Goal: Information Seeking & Learning: Learn about a topic

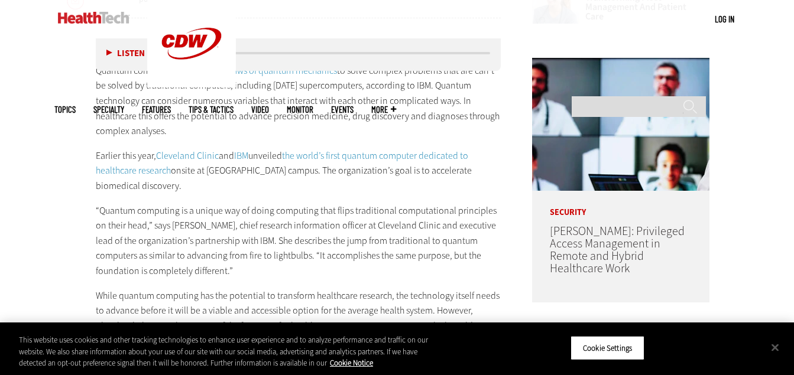
scroll to position [588, 0]
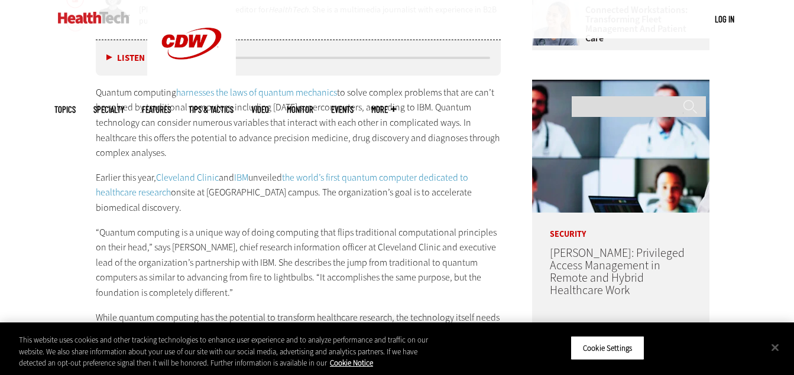
click at [231, 155] on p "Quantum computing harnesses the laws of quantum mechanics to solve complex prob…" at bounding box center [299, 123] width 406 height 76
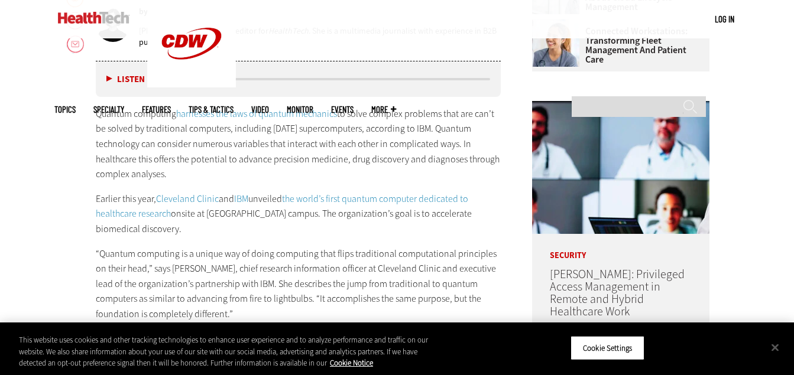
scroll to position [565, 0]
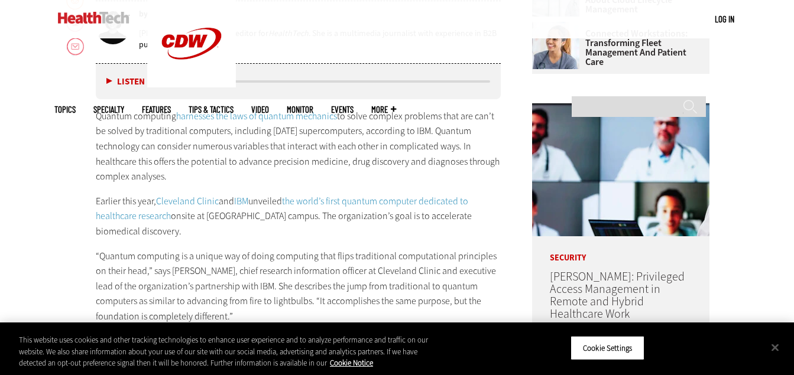
click at [222, 234] on p "Earlier this year, Cleveland Clinic and IBM unveiled the world’s first quantum …" at bounding box center [299, 217] width 406 height 46
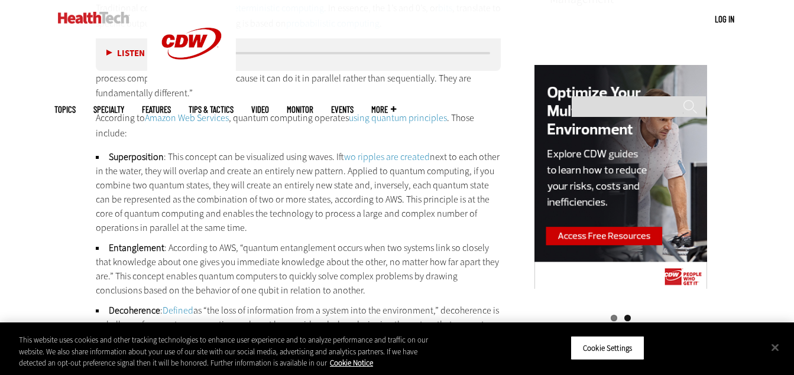
scroll to position [1156, 0]
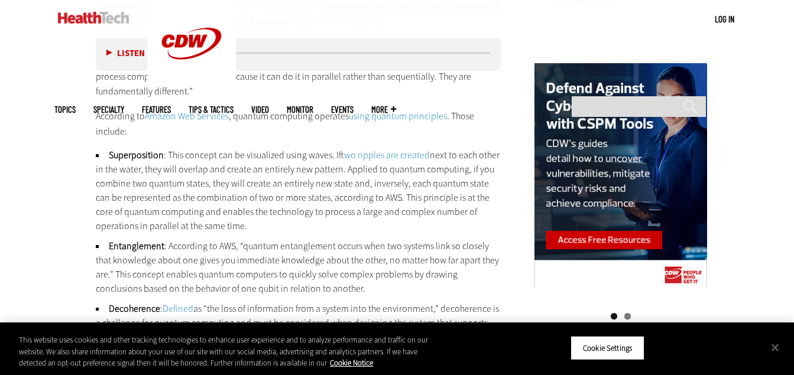
click at [229, 208] on li "Superposition : This concept can be visualized using waves. If two ripples are …" at bounding box center [299, 190] width 406 height 85
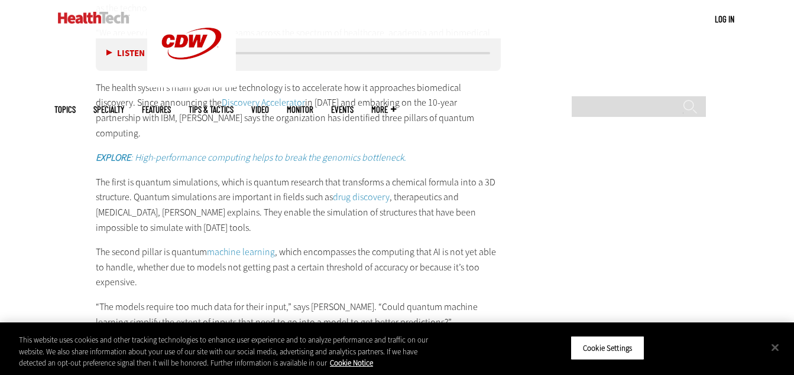
scroll to position [1942, 0]
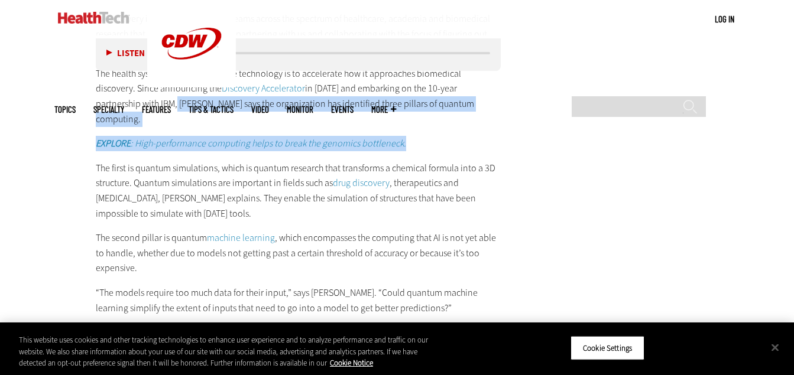
drag, startPoint x: 97, startPoint y: 88, endPoint x: 420, endPoint y: 96, distance: 322.9
click at [212, 84] on p "The health system’s main goal for the technology is to accelerate how it approa…" at bounding box center [299, 96] width 406 height 60
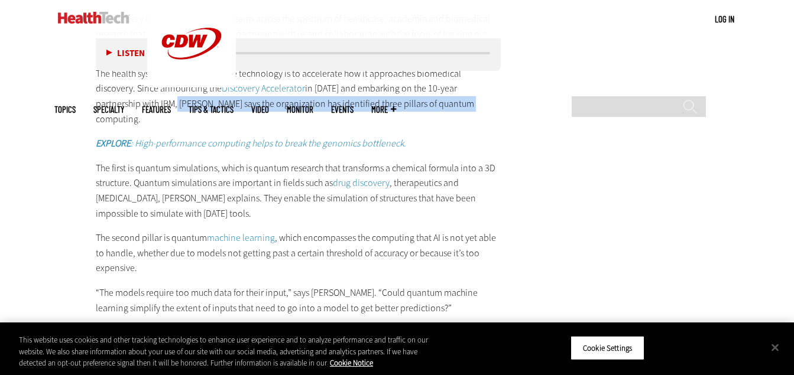
drag, startPoint x: 97, startPoint y: 87, endPoint x: 394, endPoint y: 92, distance: 297.4
click at [394, 92] on p "The health system’s main goal for the technology is to accelerate how it approa…" at bounding box center [299, 96] width 406 height 60
copy p "[PERSON_NAME] says the organization has identified three pillars of quantum com…"
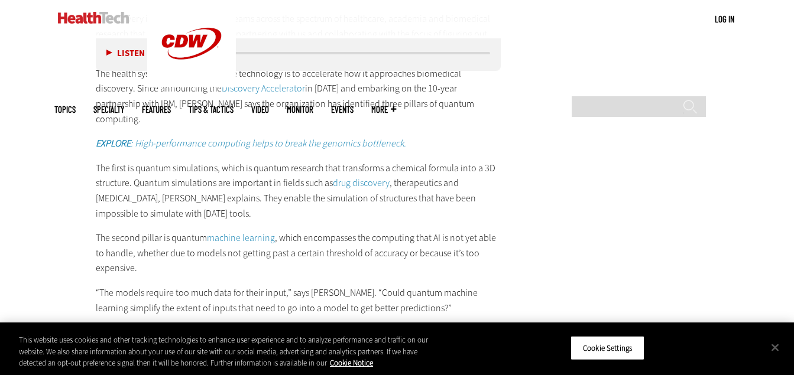
click at [96, 161] on p "The first is quantum simulations, which is quantum research that transforms a c…" at bounding box center [299, 191] width 406 height 60
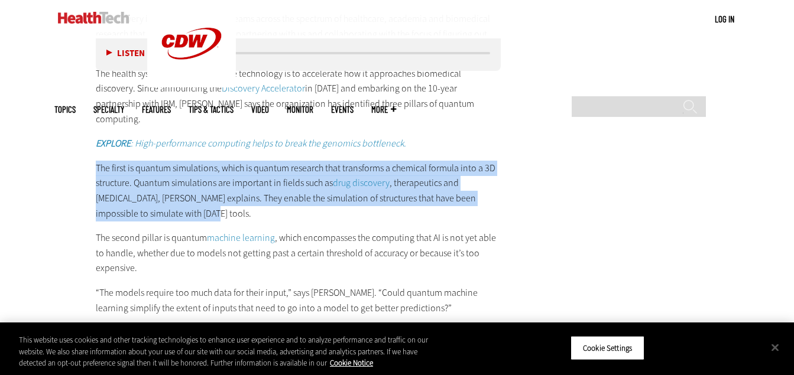
drag, startPoint x: 96, startPoint y: 135, endPoint x: 203, endPoint y: 184, distance: 118.0
click at [203, 184] on p "The first is quantum simulations, which is quantum research that transforms a c…" at bounding box center [299, 191] width 406 height 60
copy p "The first is quantum simulations, which is quantum research that transforms a c…"
drag, startPoint x: 97, startPoint y: 206, endPoint x: 272, endPoint y: 314, distance: 205.8
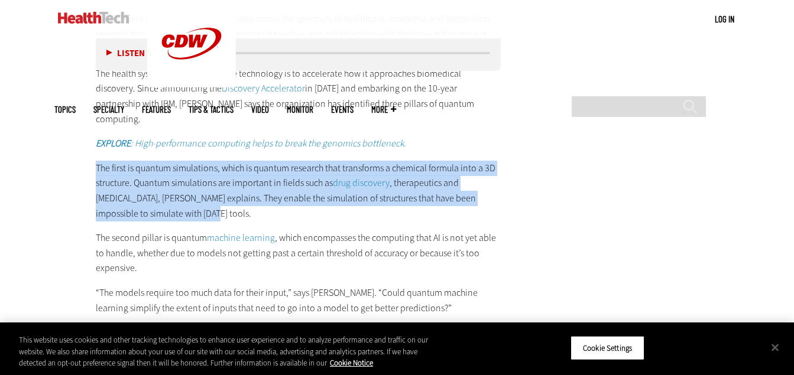
copy div "The second pillar is quantum machine learning , which encompasses the computing…"
click at [577, 234] on main "Home » Cloud Close New AI Research From CDW See how IT leaders are tackling AI …" at bounding box center [397, 227] width 686 height 3575
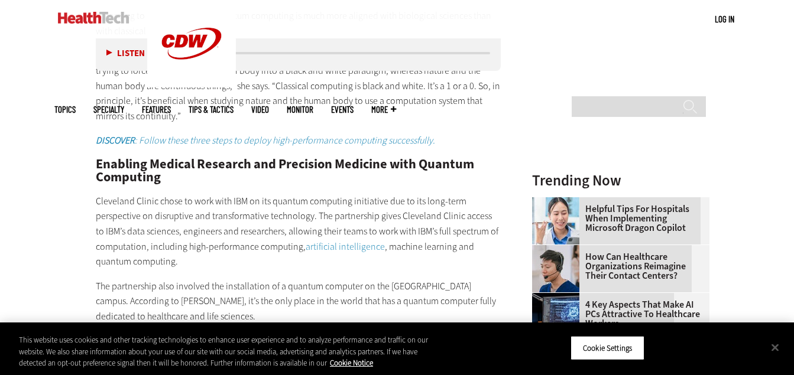
scroll to position [1503, 0]
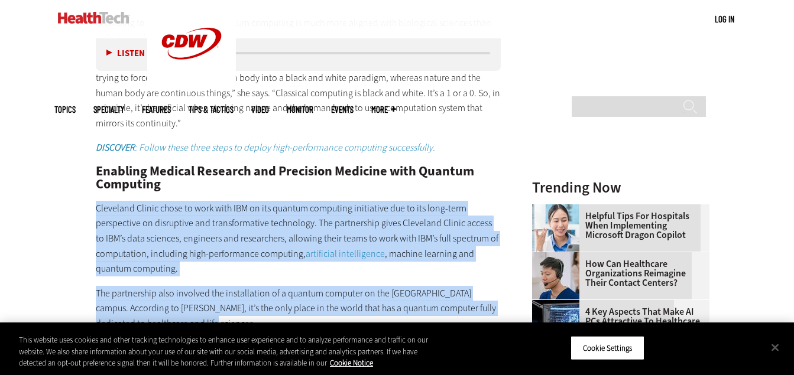
drag, startPoint x: 95, startPoint y: 191, endPoint x: 209, endPoint y: 306, distance: 161.8
click at [209, 306] on div "How Does Quantum Computing Compare with Traditional Computing? Traditional comp…" at bounding box center [299, 311] width 406 height 1440
copy div "Cleveland Clinic chose to work with IBM on its quantum computing initiative due…"
click at [346, 229] on p "Cleveland Clinic chose to work with IBM on its quantum computing initiative due…" at bounding box center [299, 239] width 406 height 76
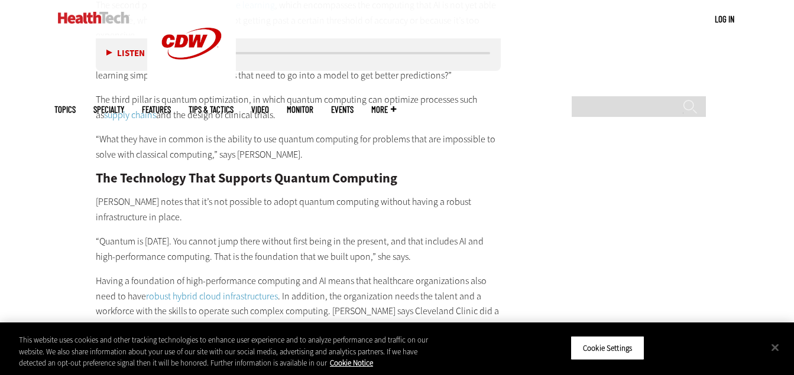
scroll to position [2177, 0]
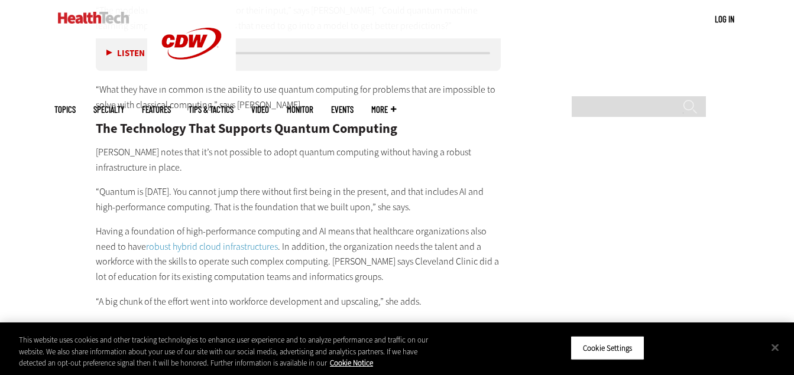
scroll to position [2224, 0]
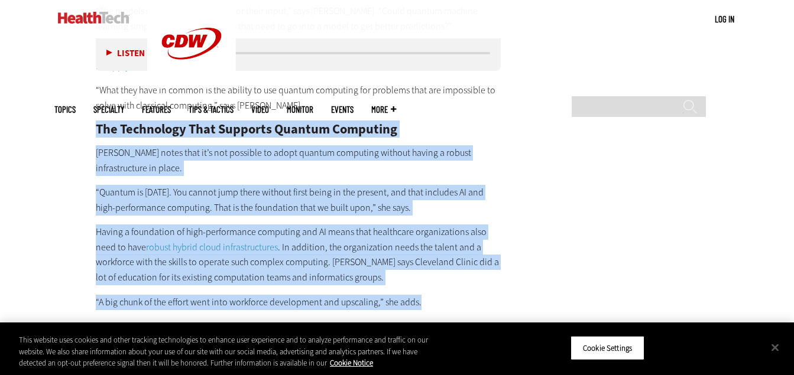
drag, startPoint x: 93, startPoint y: 95, endPoint x: 429, endPoint y: 277, distance: 382.8
copy div "The Technology That Supports Quantum Computing Jehi notes that it’s not possibl…"
click at [445, 241] on p "Having a foundation of high-performance computing and AI means that healthcare …" at bounding box center [299, 255] width 406 height 60
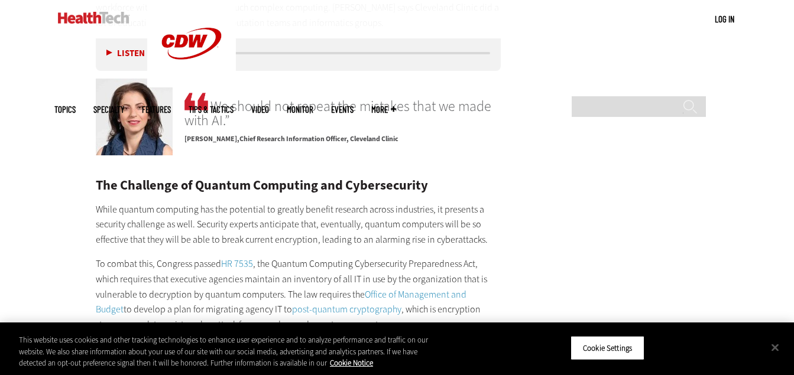
scroll to position [2532, 0]
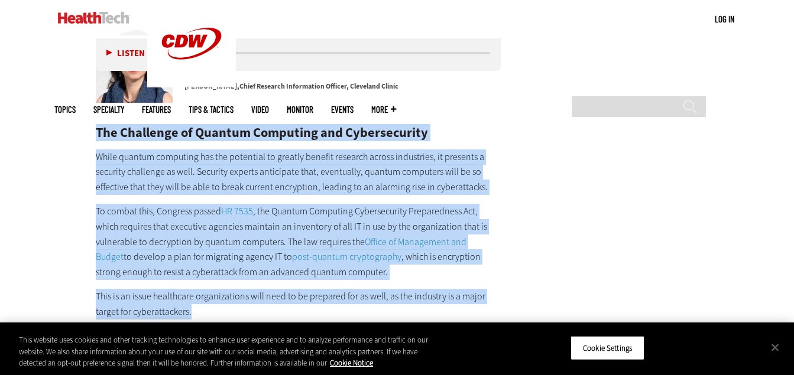
drag, startPoint x: 98, startPoint y: 97, endPoint x: 189, endPoint y: 280, distance: 204.4
copy div "The Challenge of Quantum Computing and Cybersecurity While quantum computing ha…"
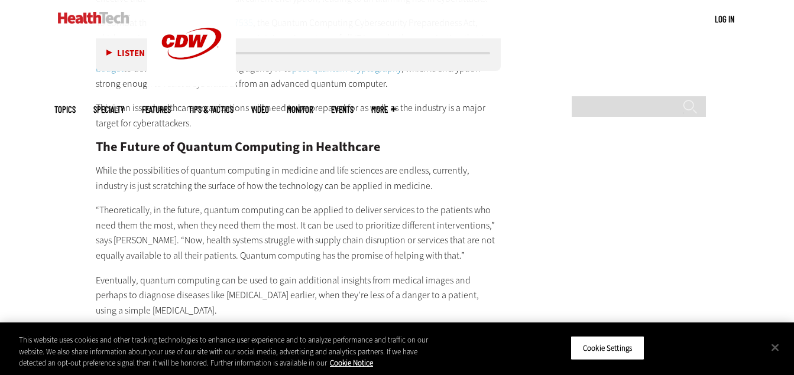
scroll to position [2728, 0]
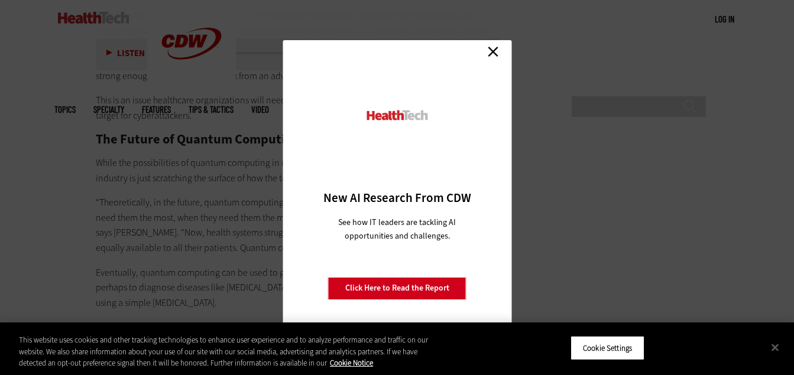
click at [493, 51] on link "Close" at bounding box center [493, 52] width 18 height 18
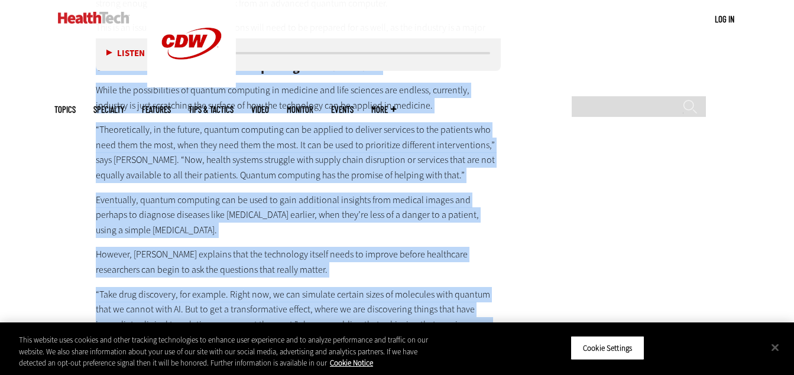
scroll to position [2801, 0]
drag, startPoint x: 96, startPoint y: 125, endPoint x: 507, endPoint y: 325, distance: 457.2
copy body "Lor Ipsumd si Ametcon Adipiscin el Seddoeiusm Tempo inc utlaboreetdol ma aliqua…"
